Goal: Check status: Check status

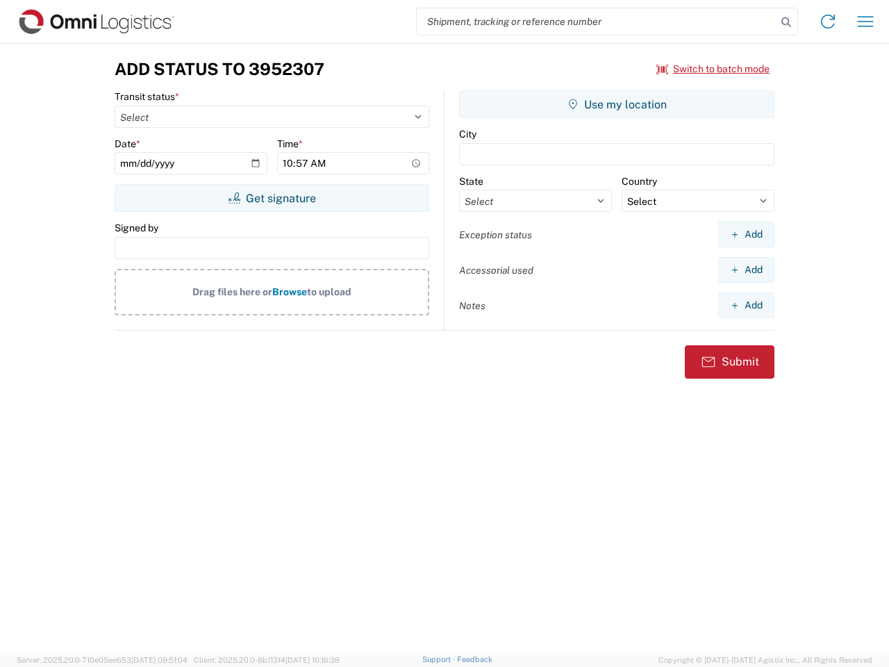
click at [597, 22] on input "search" at bounding box center [597, 21] width 360 height 26
click at [787, 22] on icon at bounding box center [786, 22] width 19 height 19
click at [828, 22] on icon at bounding box center [828, 21] width 22 height 22
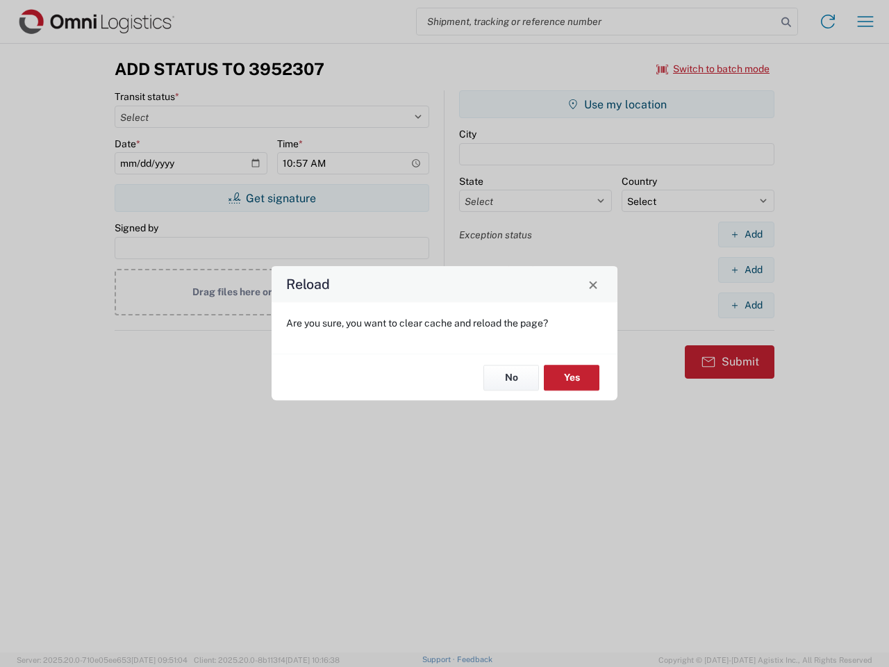
click at [866, 22] on div "Reload Are you sure, you want to clear cache and reload the page? No Yes" at bounding box center [444, 333] width 889 height 667
click at [714, 69] on div "Reload Are you sure, you want to clear cache and reload the page? No Yes" at bounding box center [444, 333] width 889 height 667
click at [272, 198] on div "Reload Are you sure, you want to clear cache and reload the page? No Yes" at bounding box center [444, 333] width 889 height 667
click at [617, 104] on div "Reload Are you sure, you want to clear cache and reload the page? No Yes" at bounding box center [444, 333] width 889 height 667
click at [746, 234] on div "Reload Are you sure, you want to clear cache and reload the page? No Yes" at bounding box center [444, 333] width 889 height 667
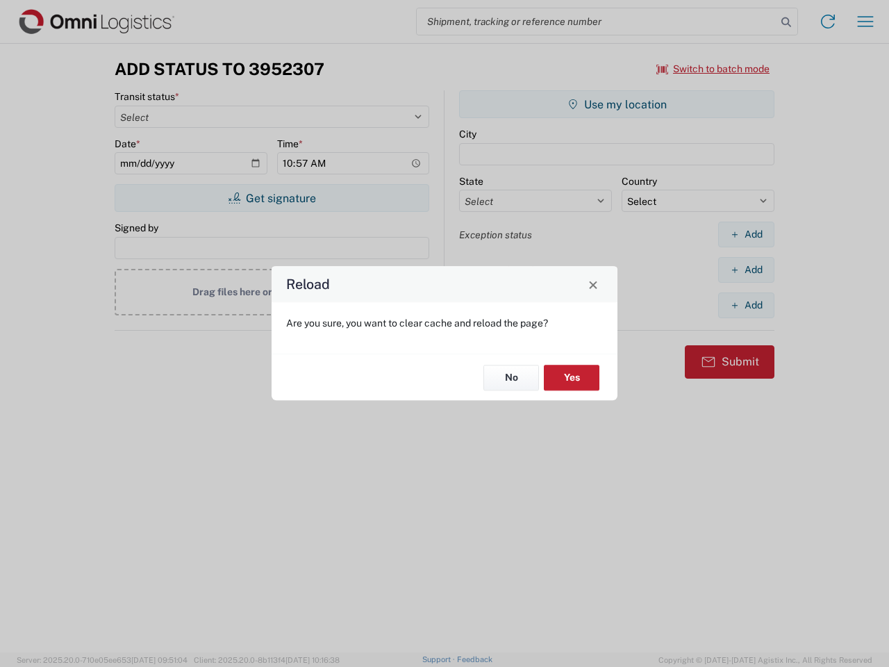
click at [746, 270] on div "Reload Are you sure, you want to clear cache and reload the page? No Yes" at bounding box center [444, 333] width 889 height 667
click at [746, 305] on div "Reload Are you sure, you want to clear cache and reload the page? No Yes" at bounding box center [444, 333] width 889 height 667
